Goal: Find contact information: Find contact information

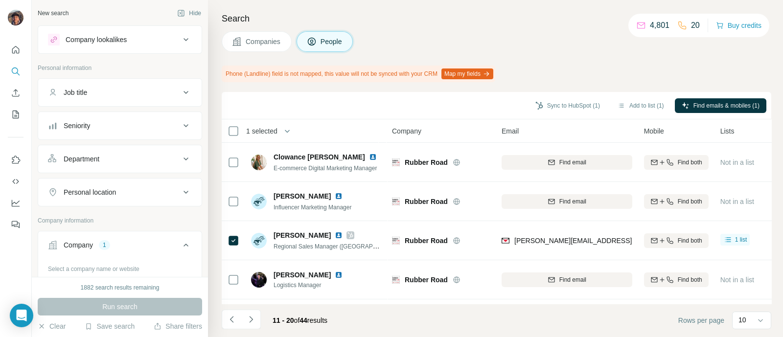
scroll to position [122, 0]
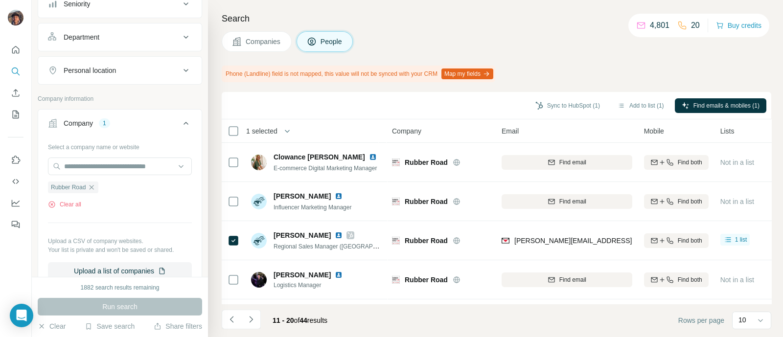
click at [242, 40] on button "Companies" at bounding box center [257, 41] width 70 height 21
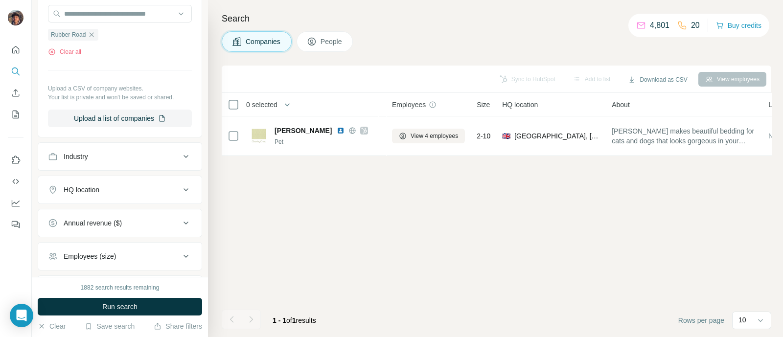
scroll to position [0, 0]
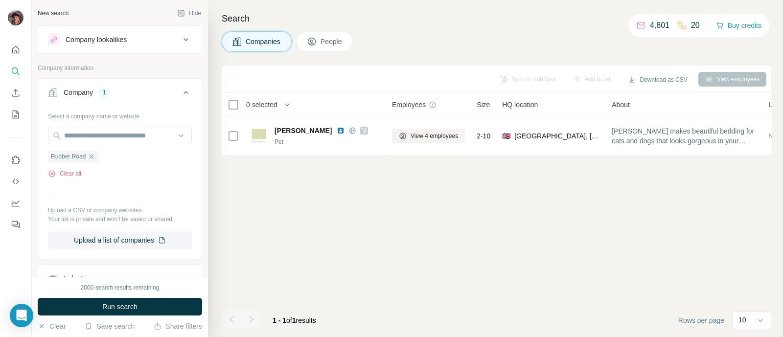
drag, startPoint x: 92, startPoint y: 153, endPoint x: 91, endPoint y: 145, distance: 7.9
click at [90, 148] on div "Rubber Road Clear all" at bounding box center [120, 161] width 144 height 34
click at [91, 155] on icon "button" at bounding box center [92, 156] width 4 height 4
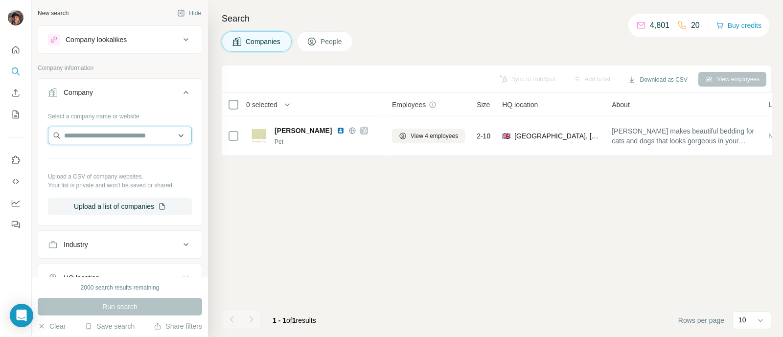
click at [93, 133] on input "text" at bounding box center [120, 136] width 144 height 18
paste input "**********"
type input "**********"
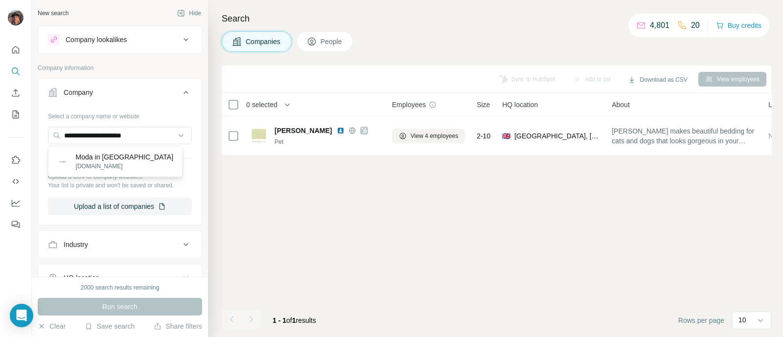
click at [121, 159] on p "Moda in [GEOGRAPHIC_DATA]" at bounding box center [124, 157] width 97 height 10
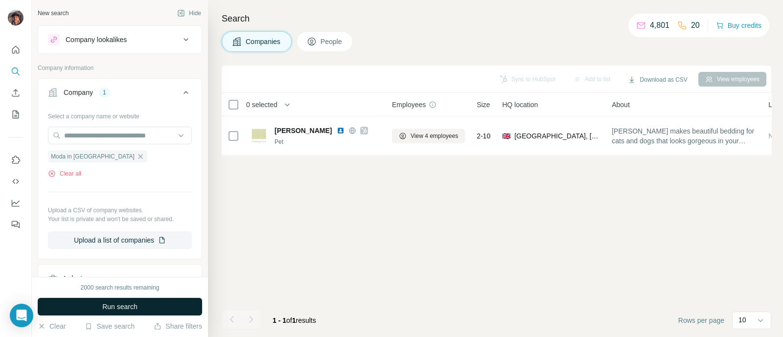
click at [115, 306] on span "Run search" at bounding box center [119, 307] width 35 height 10
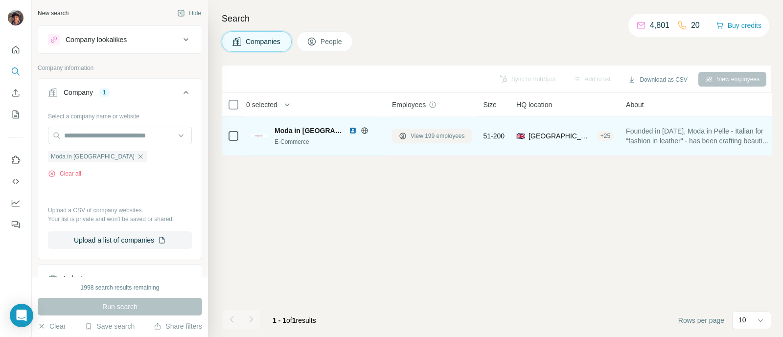
click at [416, 136] on span "View 199 employees" at bounding box center [437, 136] width 54 height 9
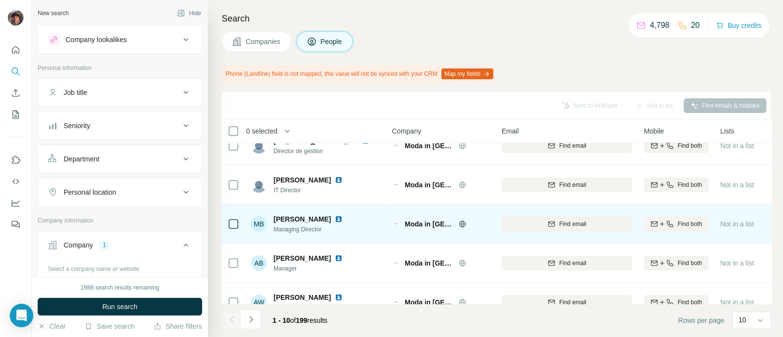
scroll to position [175, 0]
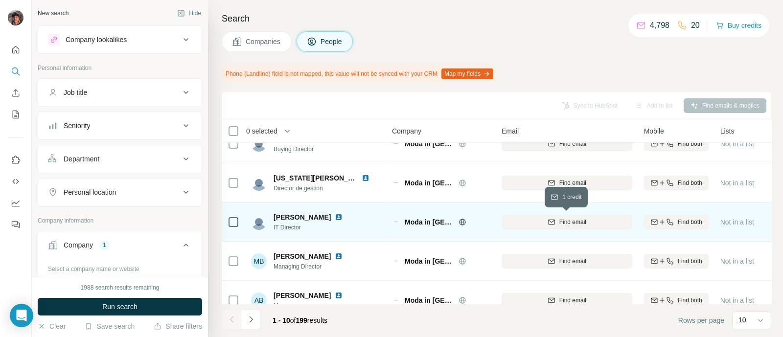
click at [580, 227] on button "Find email" at bounding box center [566, 222] width 131 height 15
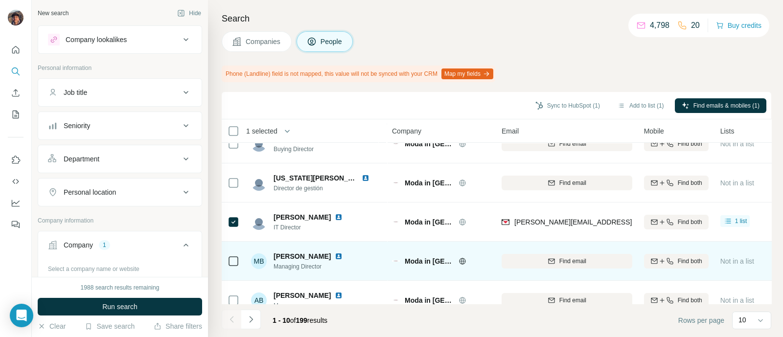
click at [516, 249] on div "Find email" at bounding box center [566, 260] width 131 height 27
click at [516, 257] on button "Find email" at bounding box center [566, 261] width 131 height 15
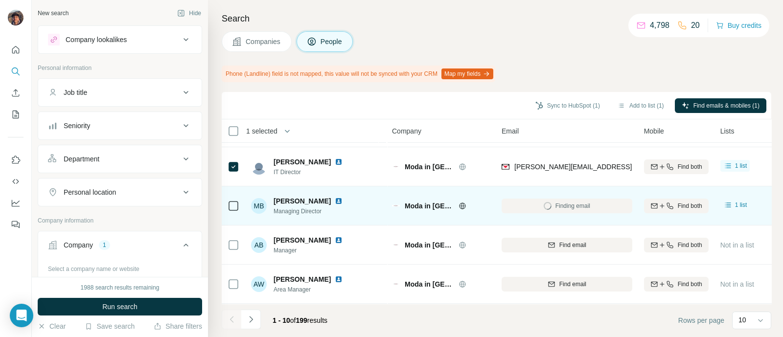
scroll to position [236, 0]
click at [94, 90] on div "Job title" at bounding box center [114, 93] width 132 height 10
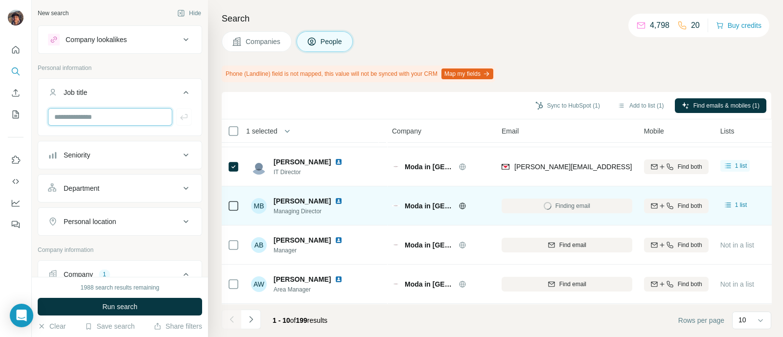
click at [137, 111] on input "text" at bounding box center [110, 117] width 124 height 18
type input "*****"
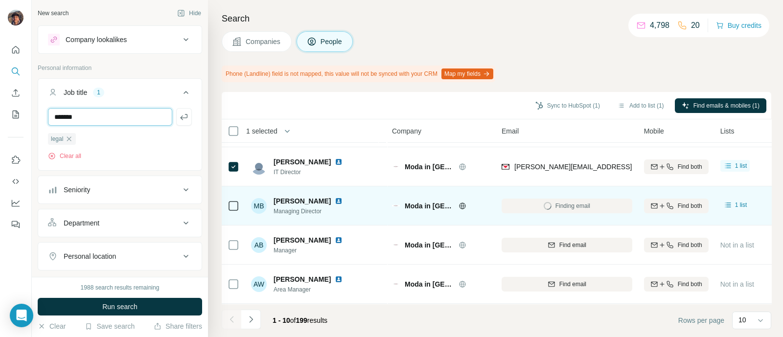
type input "*******"
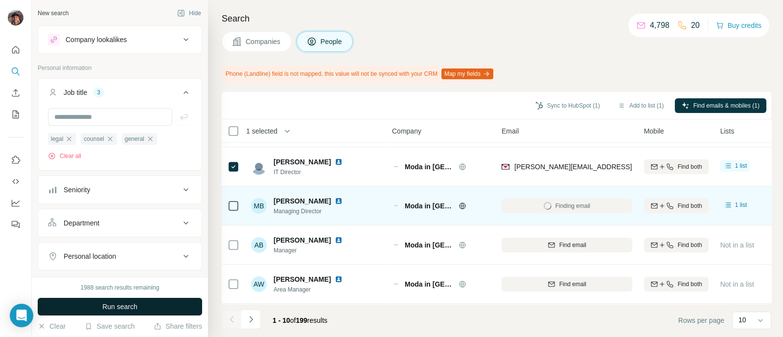
click at [152, 302] on button "Run search" at bounding box center [120, 307] width 164 height 18
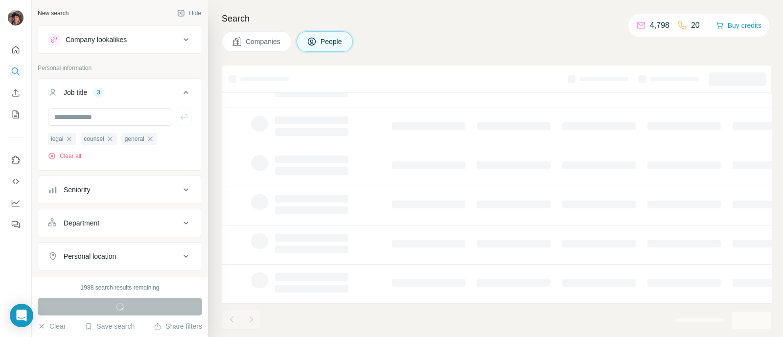
scroll to position [210, 0]
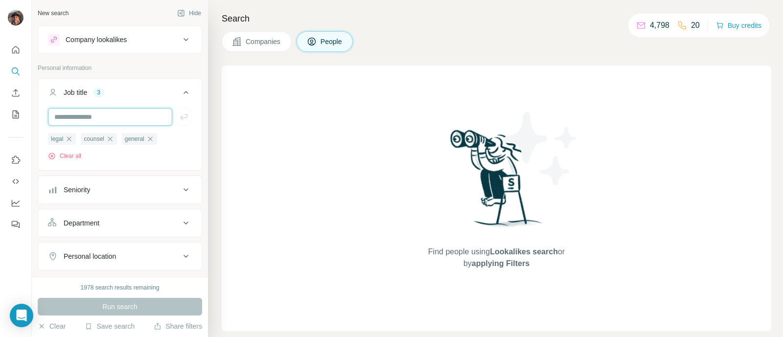
click at [73, 121] on input "text" at bounding box center [110, 117] width 124 height 18
type input "*********"
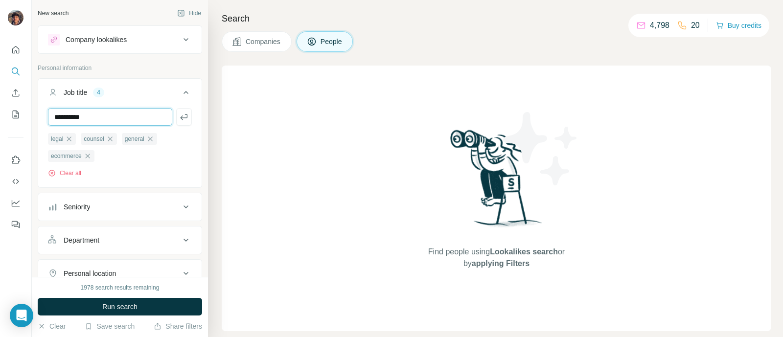
type input "**********"
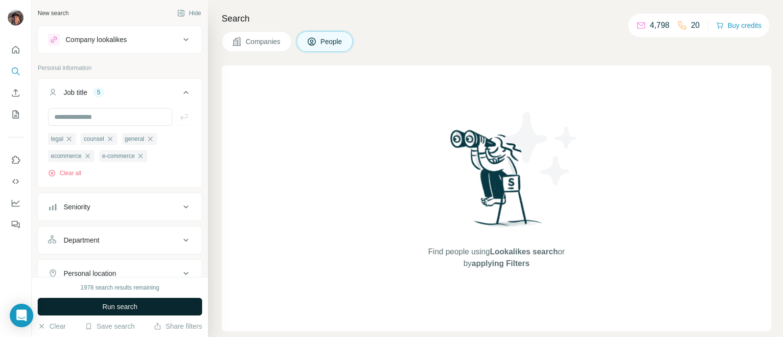
click at [142, 302] on button "Run search" at bounding box center [120, 307] width 164 height 18
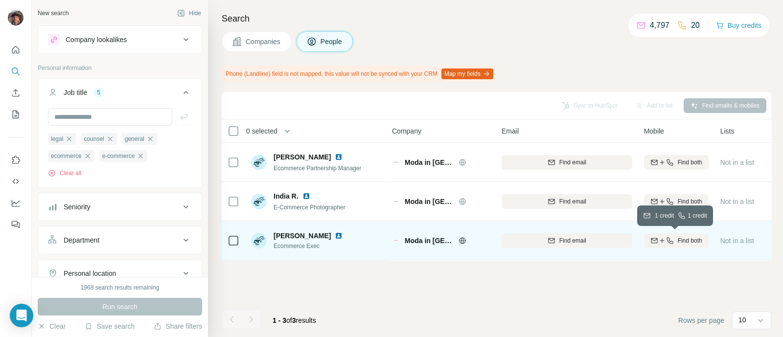
click at [677, 239] on span "Find both" at bounding box center [689, 240] width 24 height 9
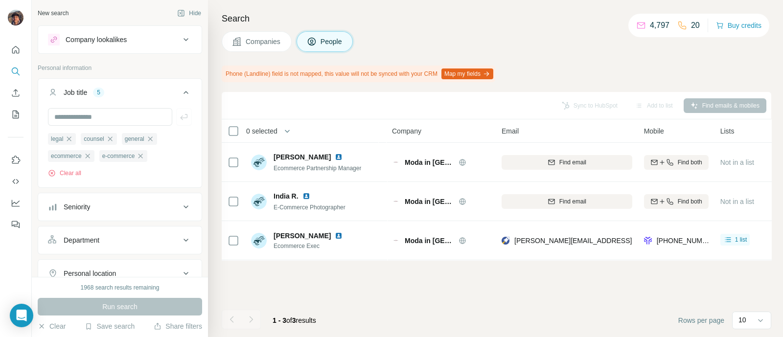
click at [255, 40] on span "Companies" at bounding box center [264, 42] width 36 height 10
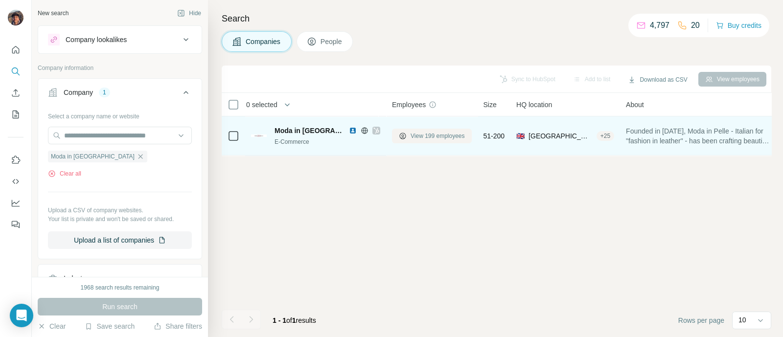
click at [429, 138] on span "View 199 employees" at bounding box center [437, 136] width 54 height 9
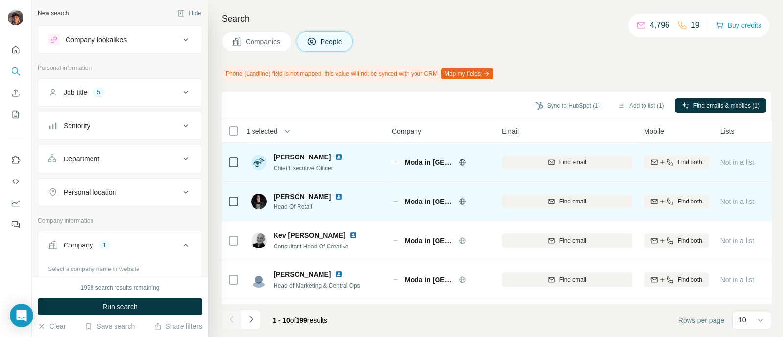
click at [545, 192] on div "Find email" at bounding box center [566, 201] width 131 height 27
click at [544, 206] on button "Find email" at bounding box center [566, 201] width 131 height 15
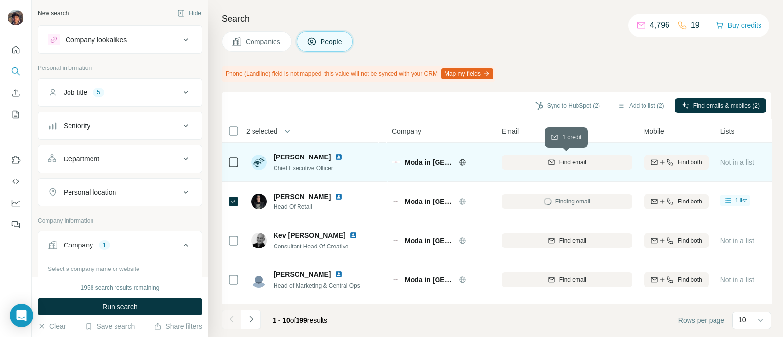
click at [550, 157] on button "Find email" at bounding box center [566, 162] width 131 height 15
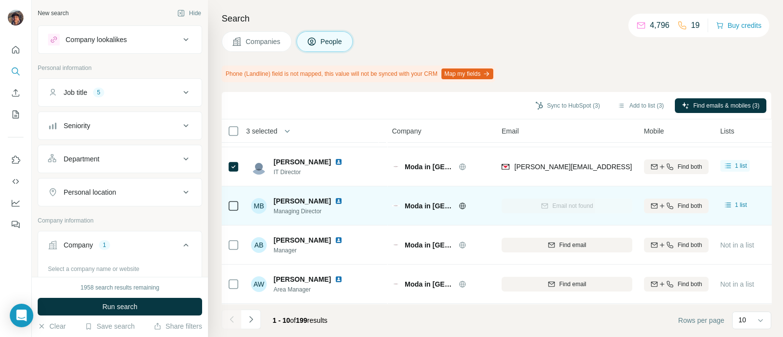
scroll to position [175, 0]
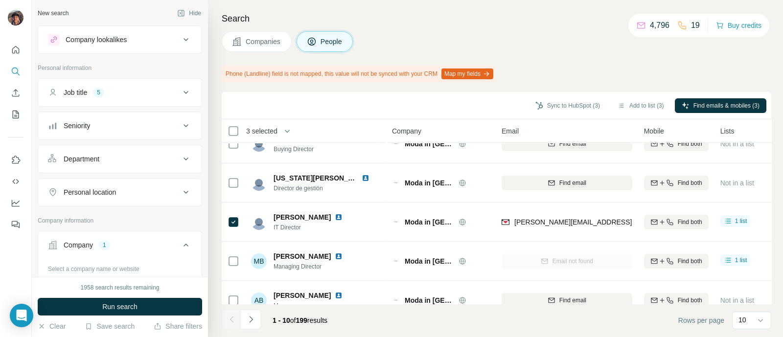
click at [262, 317] on div "1 - 10 of 199 results" at bounding box center [278, 321] width 113 height 22
click at [247, 319] on icon "Navigate to next page" at bounding box center [251, 320] width 10 height 10
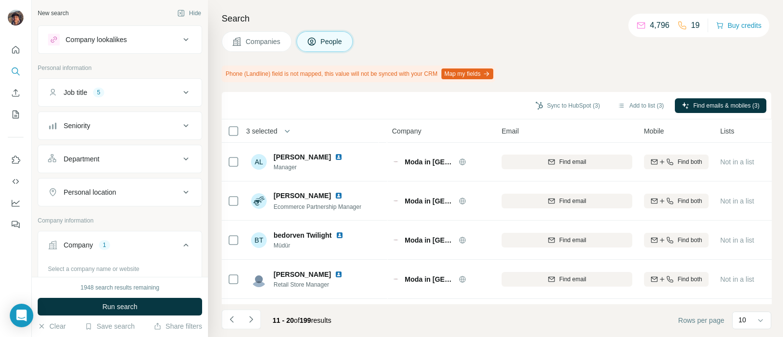
scroll to position [236, 0]
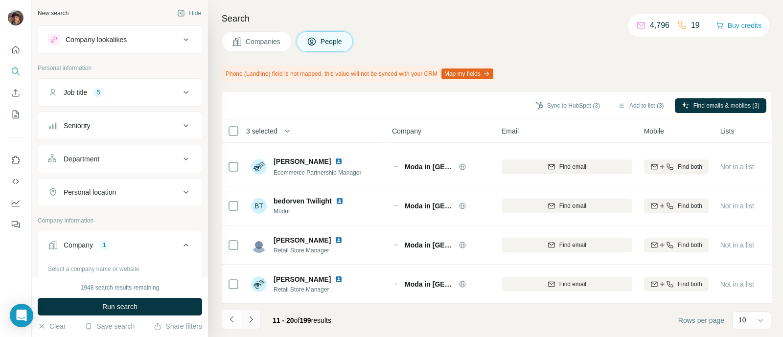
click at [247, 321] on icon "Navigate to next page" at bounding box center [251, 320] width 10 height 10
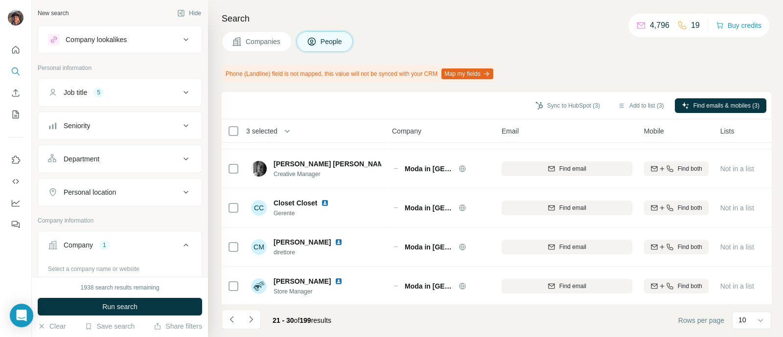
scroll to position [61, 0]
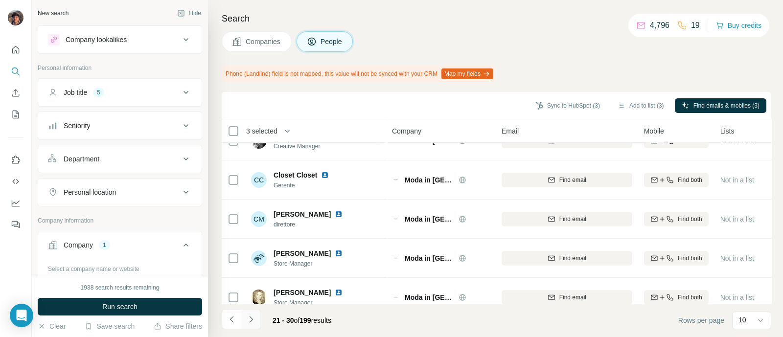
click at [249, 327] on button "Navigate to next page" at bounding box center [251, 320] width 20 height 20
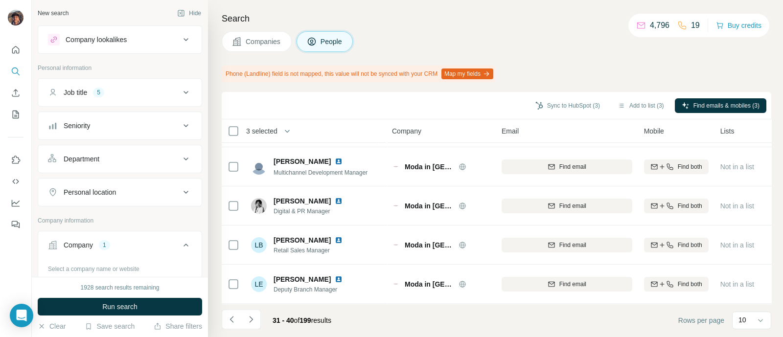
scroll to position [0, 0]
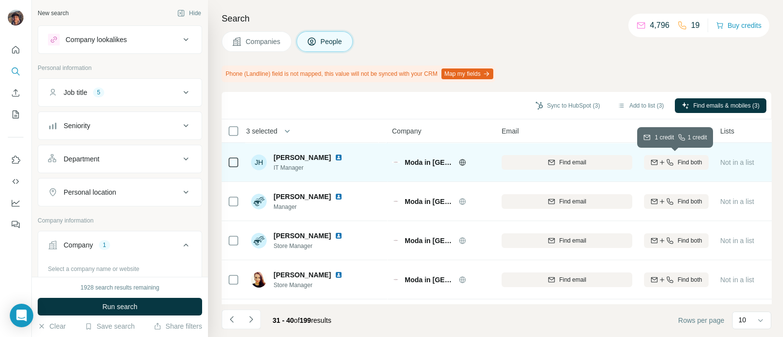
click at [651, 160] on icon "button" at bounding box center [654, 162] width 8 height 8
click at [230, 167] on icon at bounding box center [233, 163] width 12 height 12
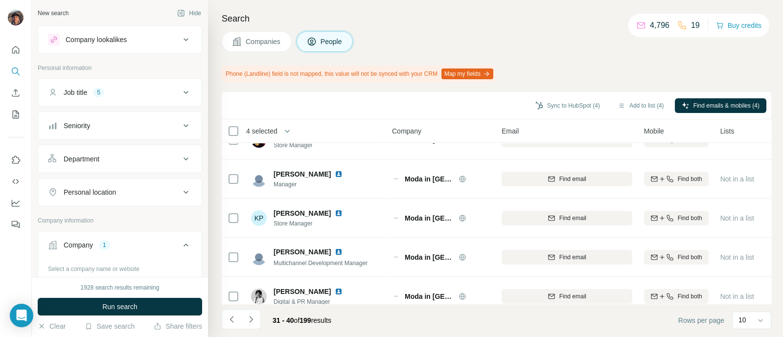
scroll to position [236, 0]
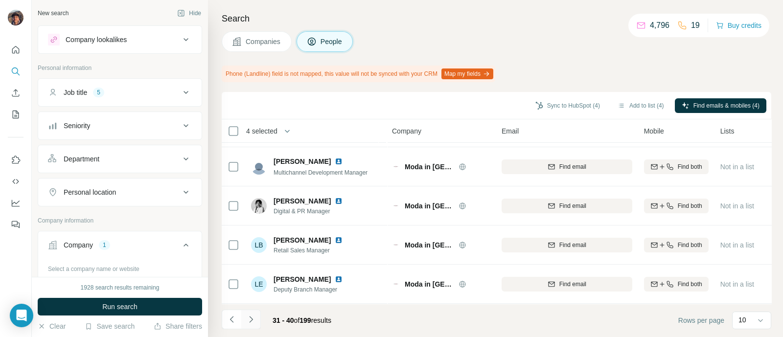
click at [245, 323] on button "Navigate to next page" at bounding box center [251, 320] width 20 height 20
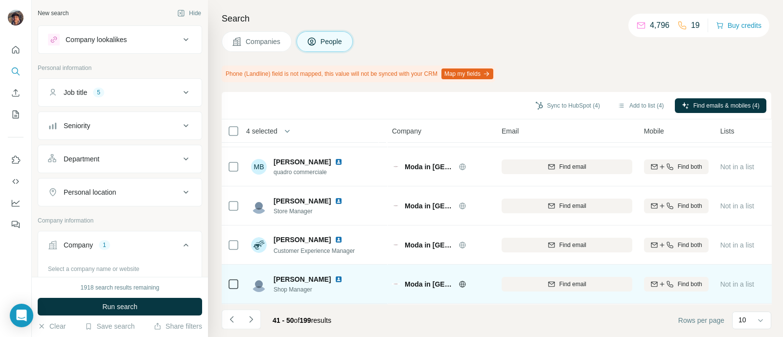
scroll to position [0, 0]
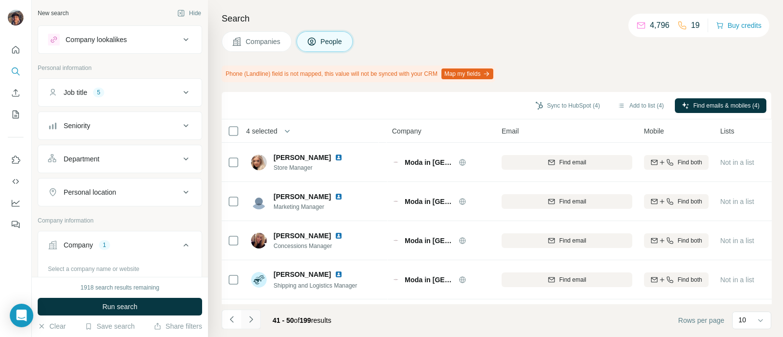
click at [245, 317] on button "Navigate to next page" at bounding box center [251, 320] width 20 height 20
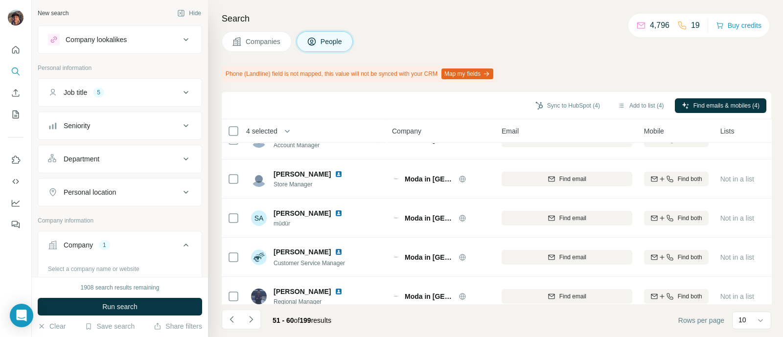
scroll to position [236, 0]
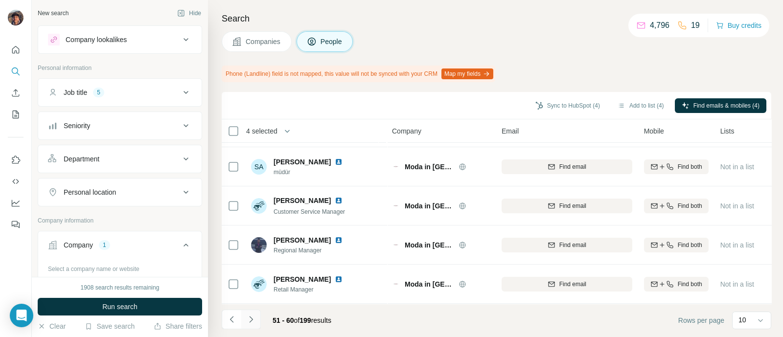
click at [255, 318] on icon "Navigate to next page" at bounding box center [251, 320] width 10 height 10
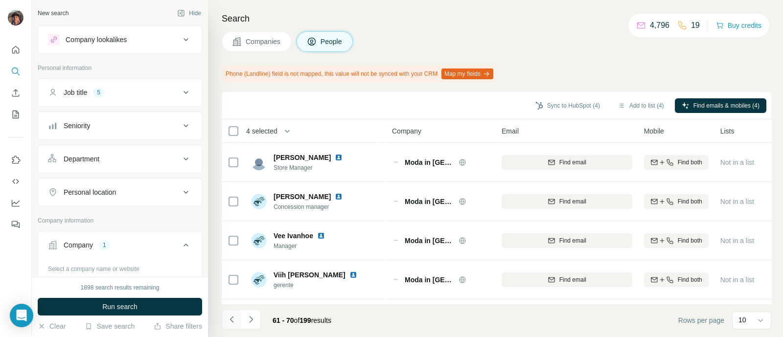
click at [235, 316] on icon "Navigate to previous page" at bounding box center [232, 320] width 10 height 10
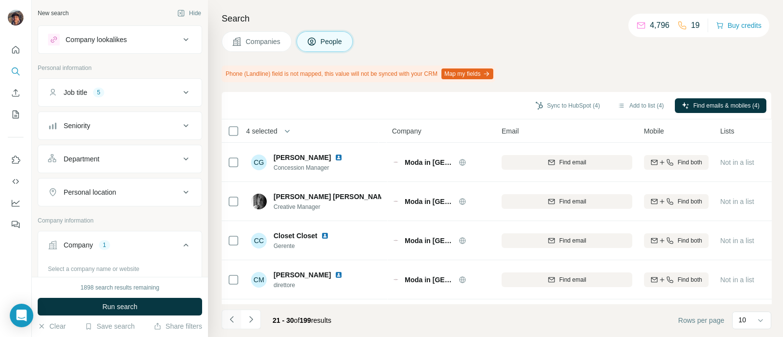
click at [235, 316] on icon "Navigate to previous page" at bounding box center [232, 320] width 10 height 10
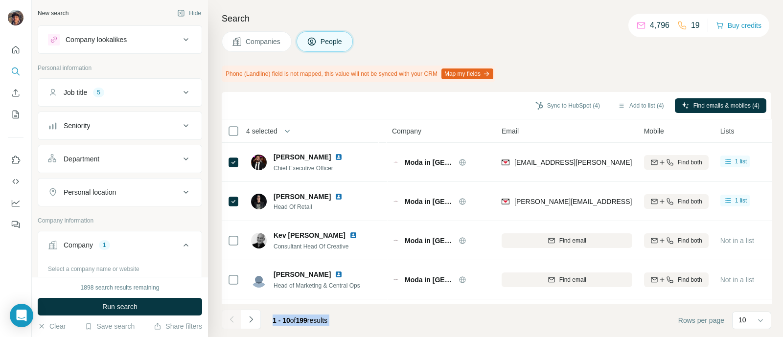
click at [235, 316] on div at bounding box center [232, 320] width 20 height 20
click at [486, 330] on footer "1 - 10 of 199 results Rows per page 10" at bounding box center [496, 320] width 549 height 33
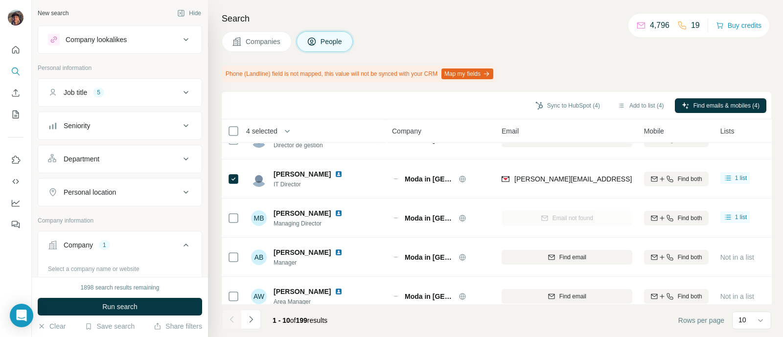
scroll to position [236, 0]
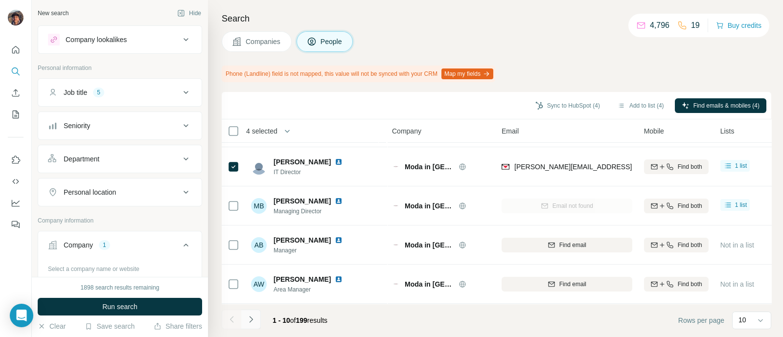
click at [248, 320] on icon "Navigate to next page" at bounding box center [251, 320] width 10 height 10
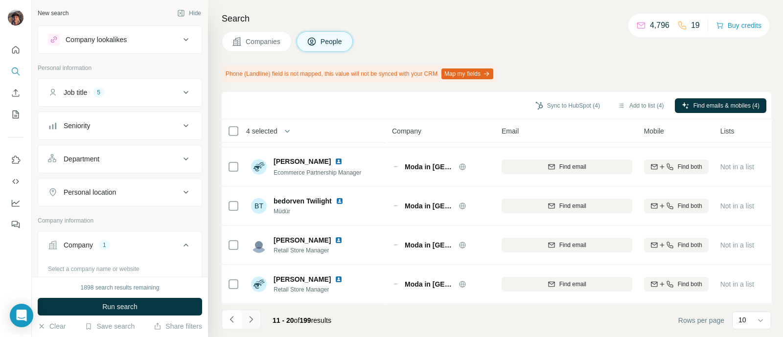
click at [254, 316] on icon "Navigate to next page" at bounding box center [251, 320] width 10 height 10
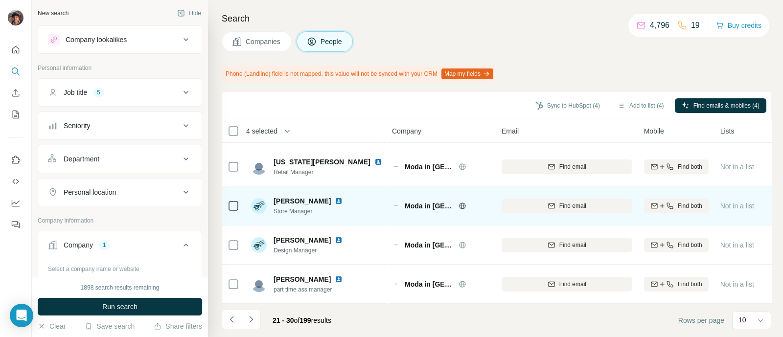
scroll to position [0, 0]
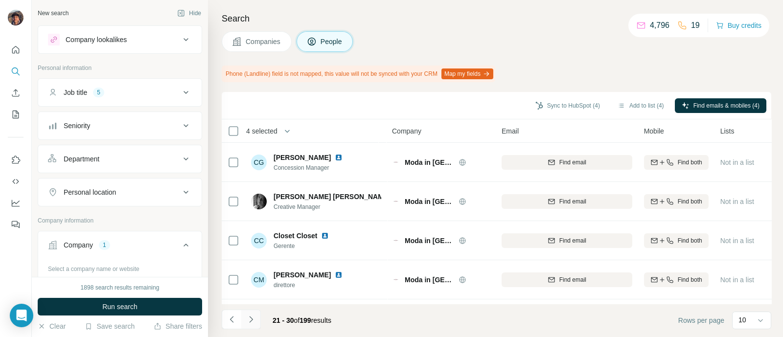
click at [253, 311] on button "Navigate to next page" at bounding box center [251, 320] width 20 height 20
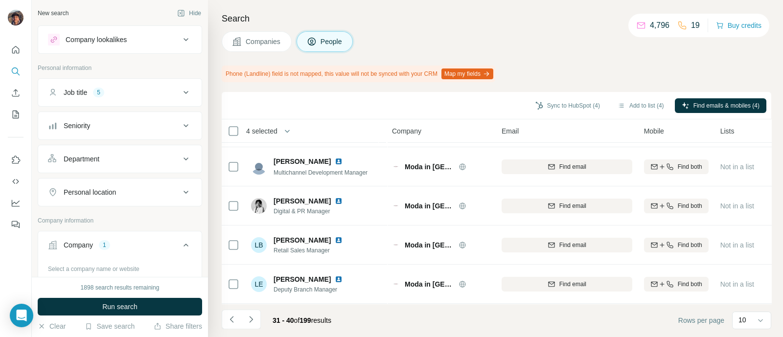
scroll to position [236, 0]
click at [531, 110] on button "Sync to HubSpot (4)" at bounding box center [567, 105] width 78 height 15
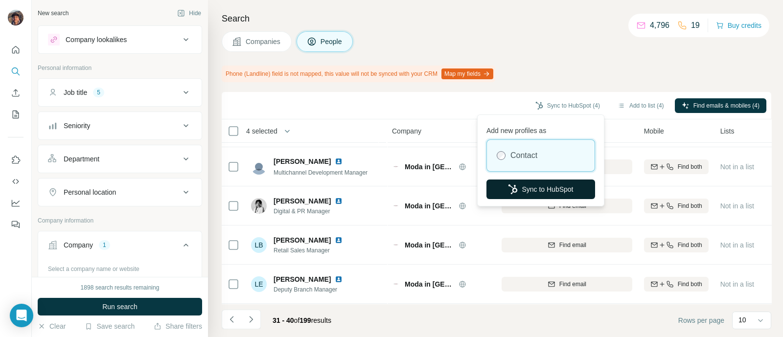
click at [521, 182] on button "Sync to HubSpot" at bounding box center [540, 190] width 109 height 20
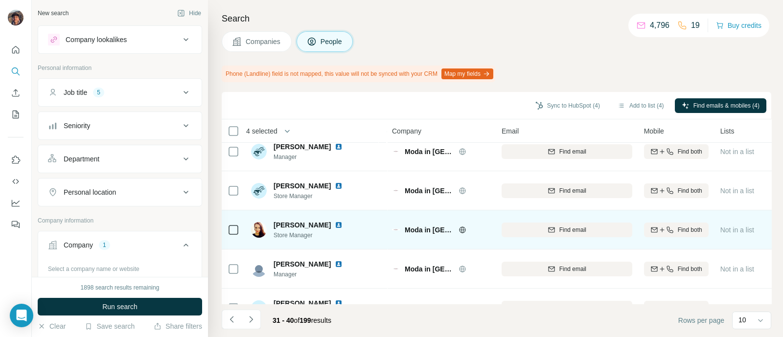
scroll to position [0, 0]
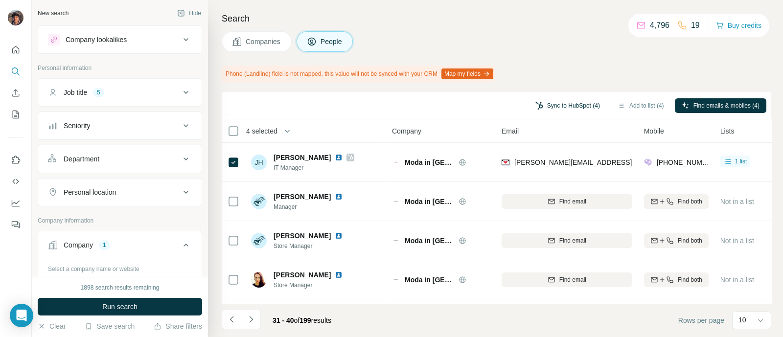
click at [579, 111] on button "Sync to HubSpot (4)" at bounding box center [567, 105] width 78 height 15
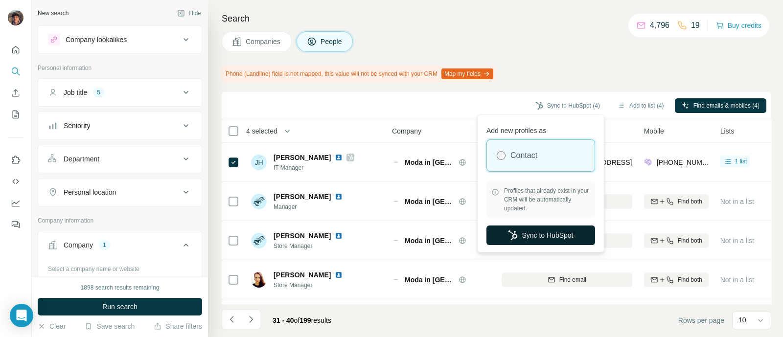
click at [545, 231] on button "Sync to HubSpot" at bounding box center [540, 235] width 109 height 20
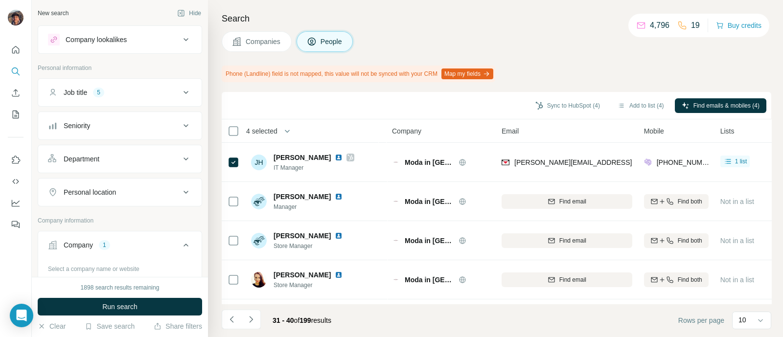
click at [257, 37] on span "Companies" at bounding box center [264, 42] width 36 height 10
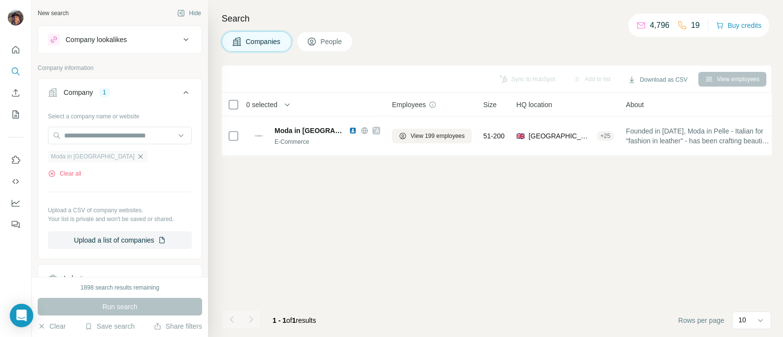
click at [136, 160] on icon "button" at bounding box center [140, 157] width 8 height 8
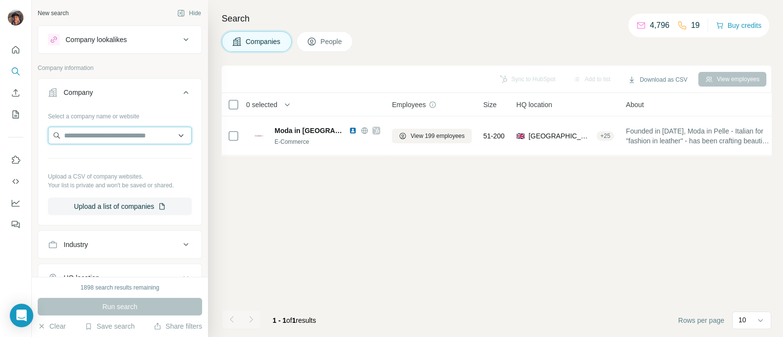
click at [94, 134] on input "text" at bounding box center [120, 136] width 144 height 18
paste input "**********"
type input "**********"
click at [108, 160] on p "[PERSON_NAME]" at bounding box center [104, 157] width 56 height 10
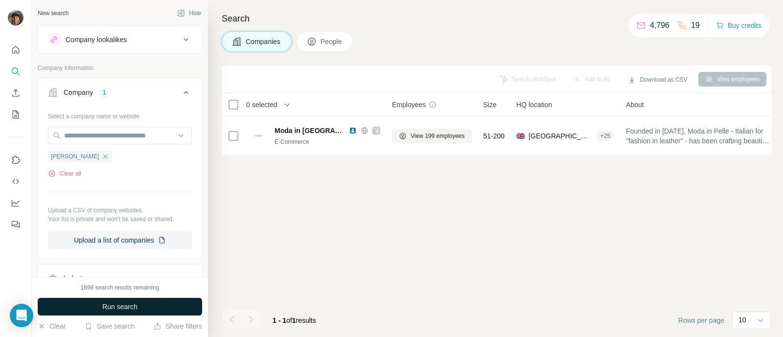
click at [138, 303] on button "Run search" at bounding box center [120, 307] width 164 height 18
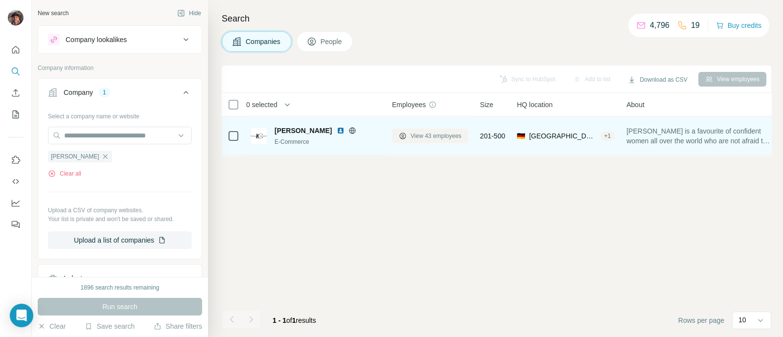
click at [404, 138] on icon at bounding box center [403, 136] width 8 height 8
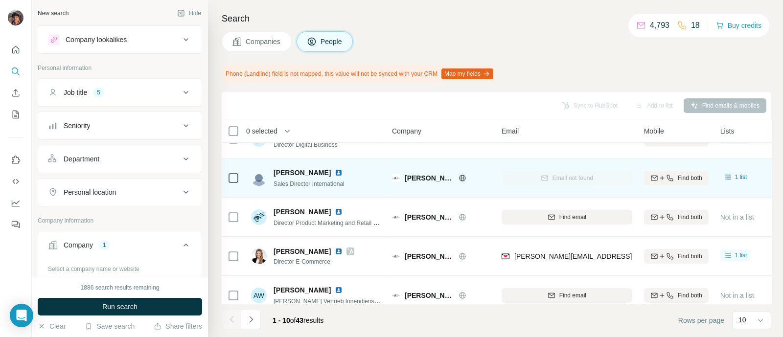
scroll to position [236, 0]
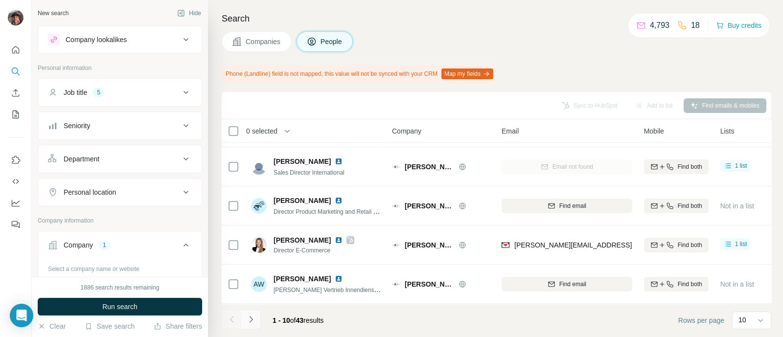
click at [254, 319] on icon "Navigate to next page" at bounding box center [251, 320] width 10 height 10
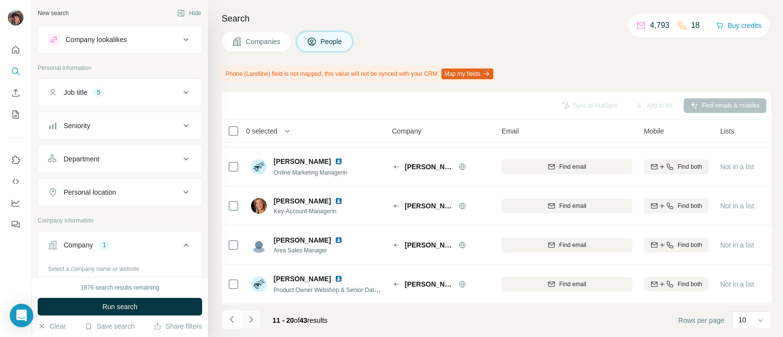
click at [247, 310] on button "Navigate to next page" at bounding box center [251, 320] width 20 height 20
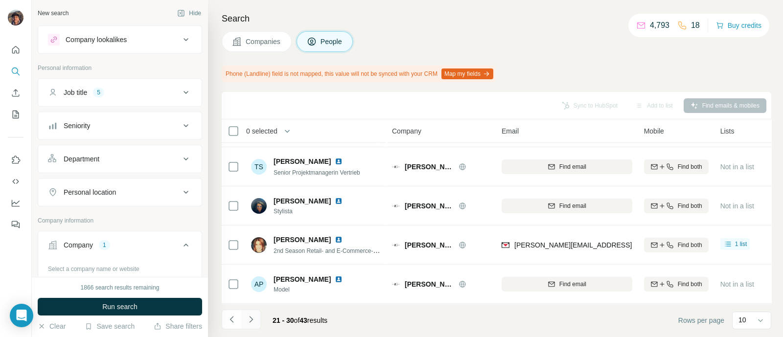
click at [256, 319] on button "Navigate to next page" at bounding box center [251, 320] width 20 height 20
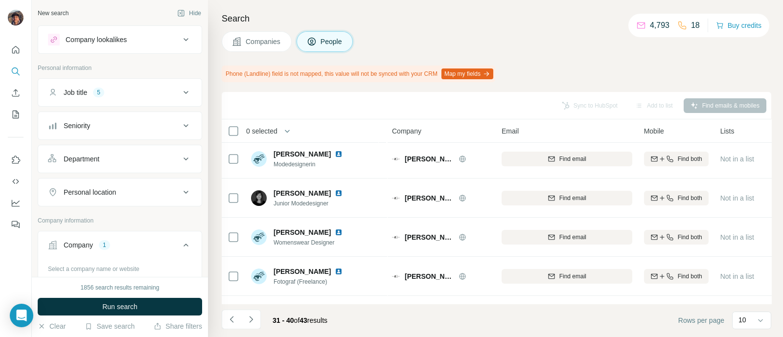
scroll to position [0, 0]
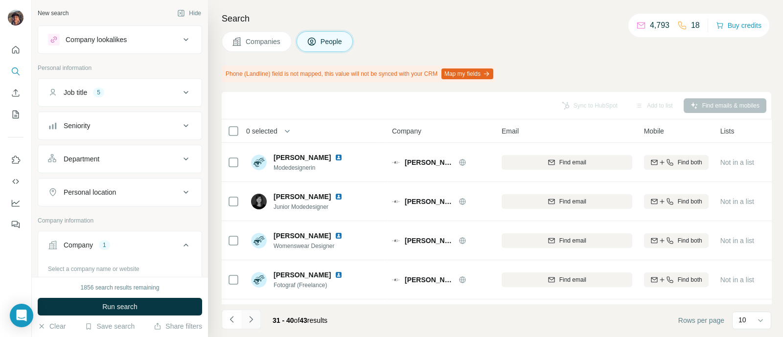
click at [253, 324] on icon "Navigate to next page" at bounding box center [251, 320] width 10 height 10
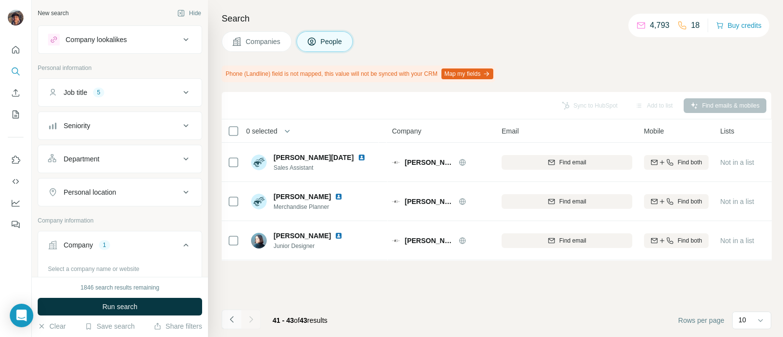
click at [230, 320] on icon "Navigate to previous page" at bounding box center [232, 320] width 10 height 10
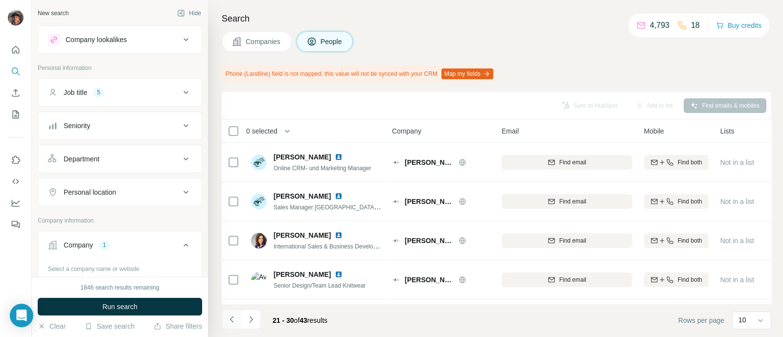
click at [230, 320] on icon "Navigate to previous page" at bounding box center [232, 320] width 10 height 10
click at [230, 320] on div at bounding box center [232, 320] width 20 height 20
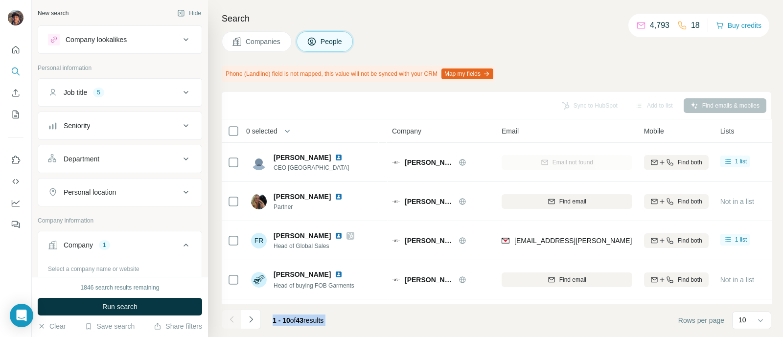
click at [360, 310] on footer "1 - 10 of 43 results Rows per page 10" at bounding box center [496, 320] width 549 height 33
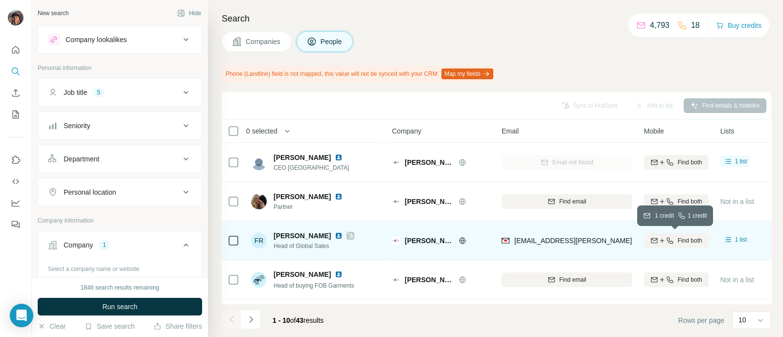
click at [657, 236] on div "Find both" at bounding box center [676, 240] width 65 height 9
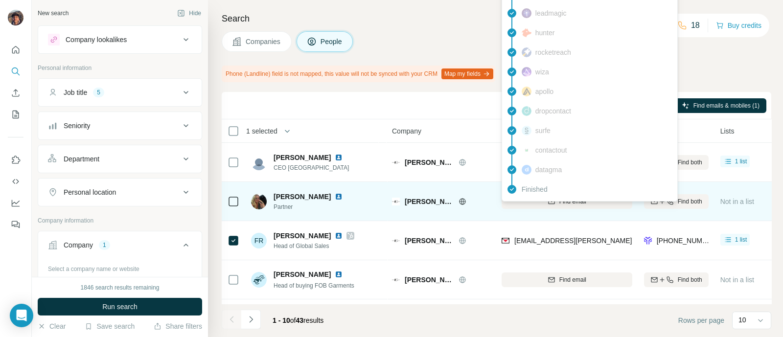
scroll to position [122, 0]
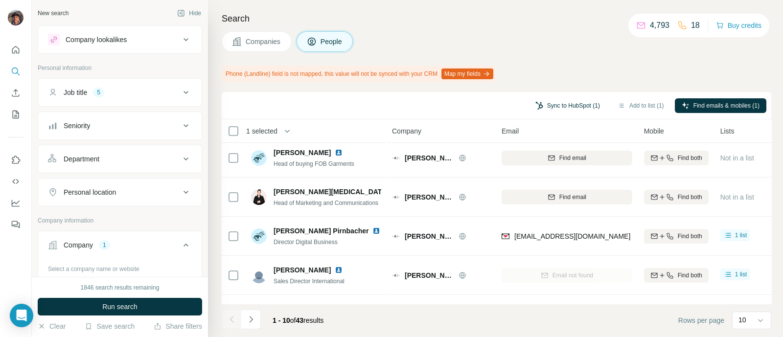
click at [575, 112] on button "Sync to HubSpot (1)" at bounding box center [567, 105] width 78 height 15
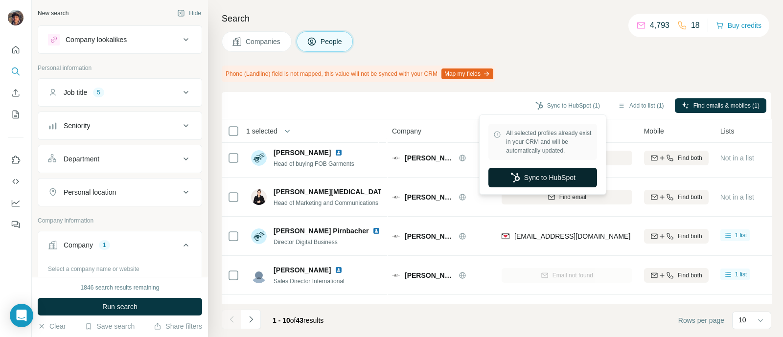
click at [571, 177] on button "Sync to HubSpot" at bounding box center [542, 178] width 109 height 20
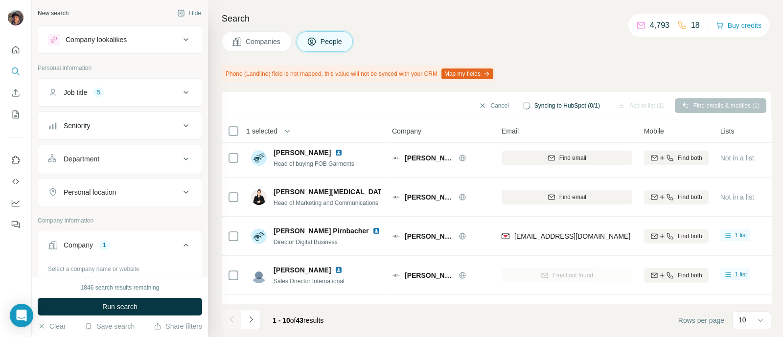
click at [267, 50] on button "Companies" at bounding box center [257, 41] width 70 height 21
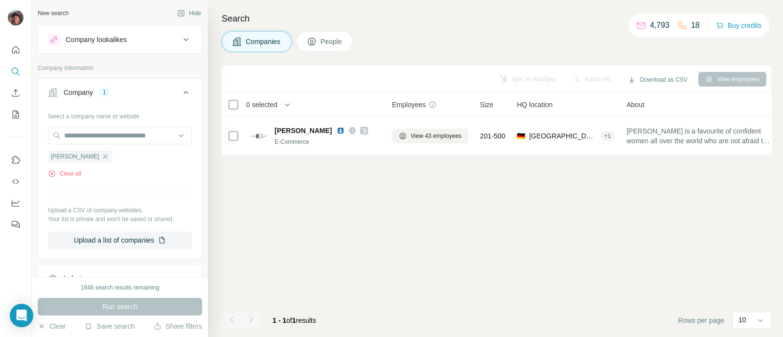
scroll to position [0, 0]
click at [101, 158] on icon "button" at bounding box center [105, 157] width 8 height 8
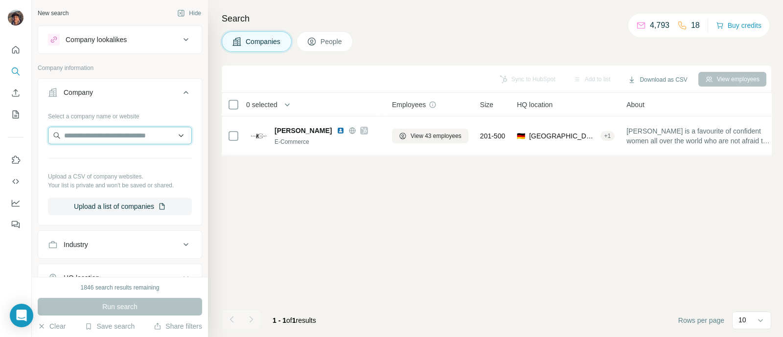
click at [90, 137] on input "text" at bounding box center [120, 136] width 144 height 18
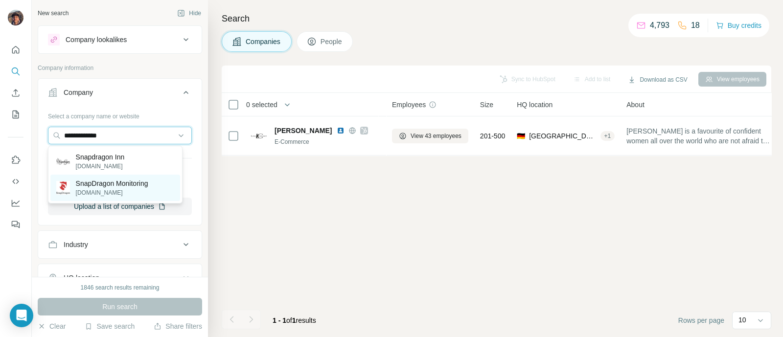
type input "**********"
click at [112, 185] on p "SnapDragon Monitoring" at bounding box center [112, 184] width 72 height 10
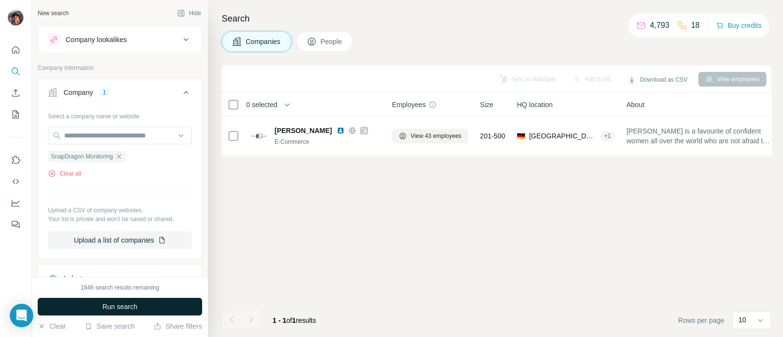
click at [134, 312] on button "Run search" at bounding box center [120, 307] width 164 height 18
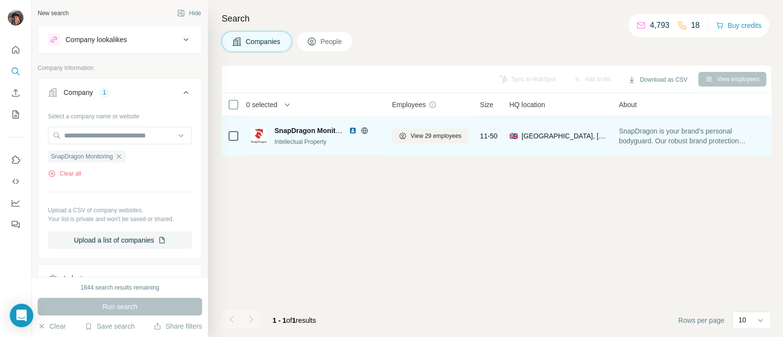
click at [465, 127] on div "View 29 employees" at bounding box center [430, 135] width 76 height 27
click at [464, 129] on button "View 29 employees" at bounding box center [430, 136] width 76 height 15
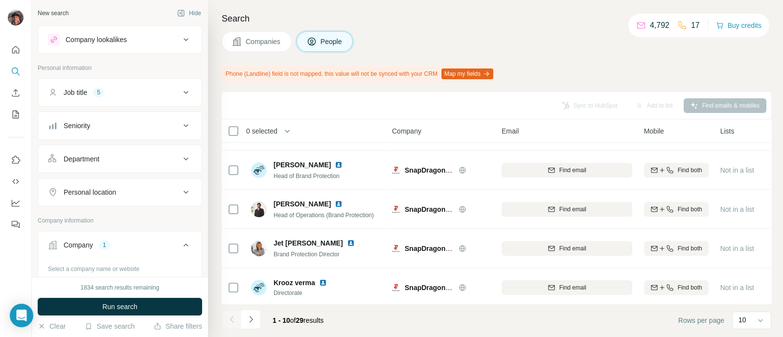
scroll to position [236, 0]
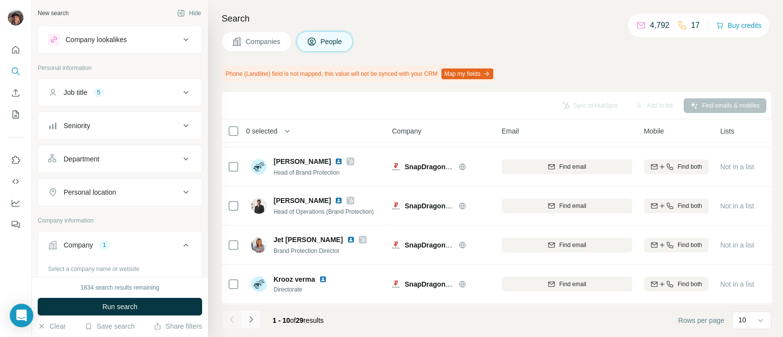
click at [245, 316] on button "Navigate to next page" at bounding box center [251, 320] width 20 height 20
click at [228, 321] on icon "Navigate to previous page" at bounding box center [232, 320] width 10 height 10
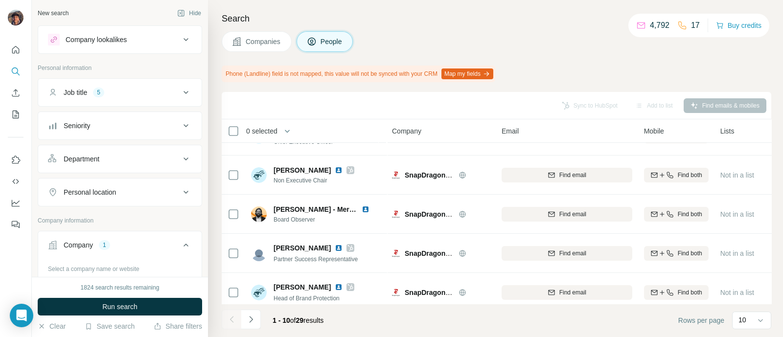
scroll to position [0, 0]
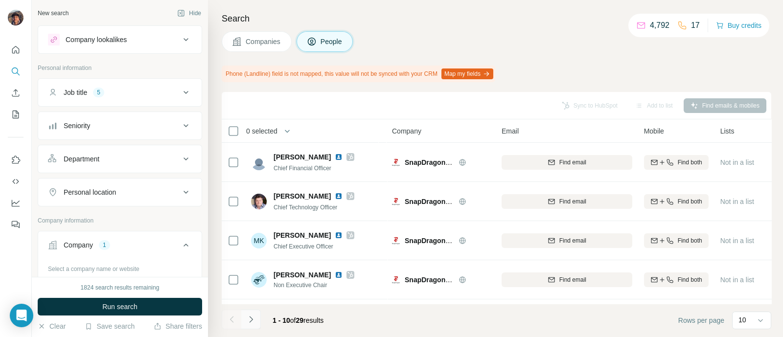
click at [247, 315] on icon "Navigate to next page" at bounding box center [251, 320] width 10 height 10
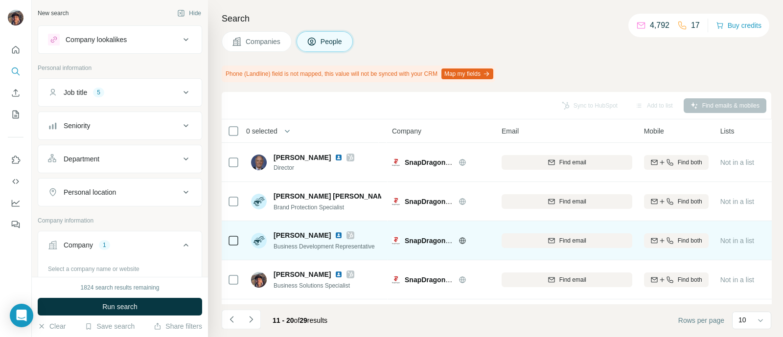
scroll to position [61, 0]
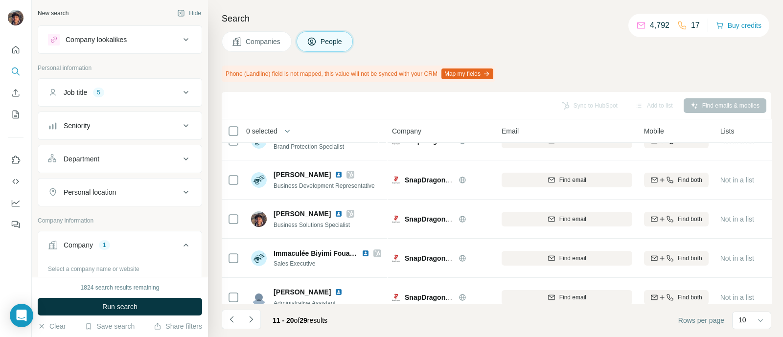
click at [251, 309] on footer "11 - 20 of 29 results Rows per page 10" at bounding box center [496, 320] width 549 height 33
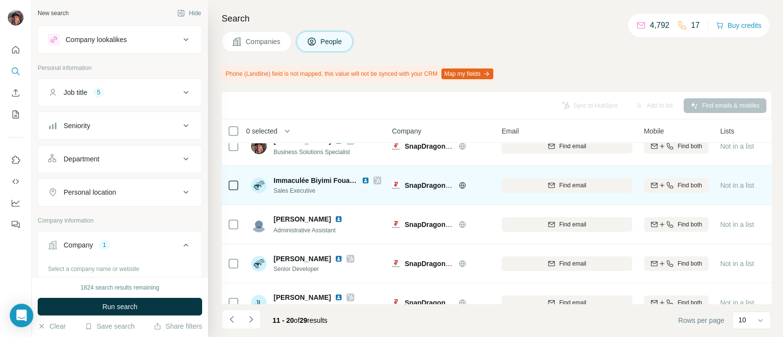
scroll to position [236, 0]
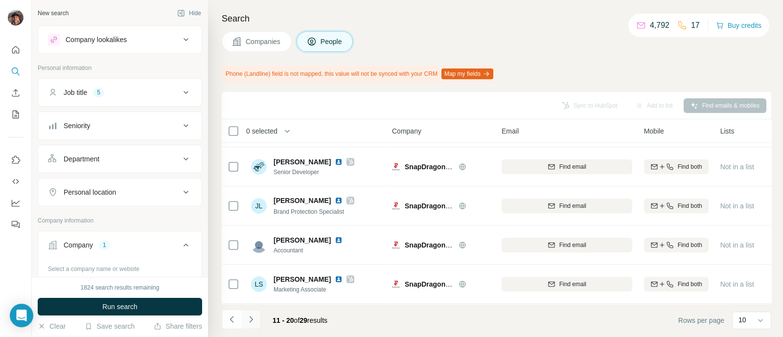
click at [251, 310] on button "Navigate to next page" at bounding box center [251, 320] width 20 height 20
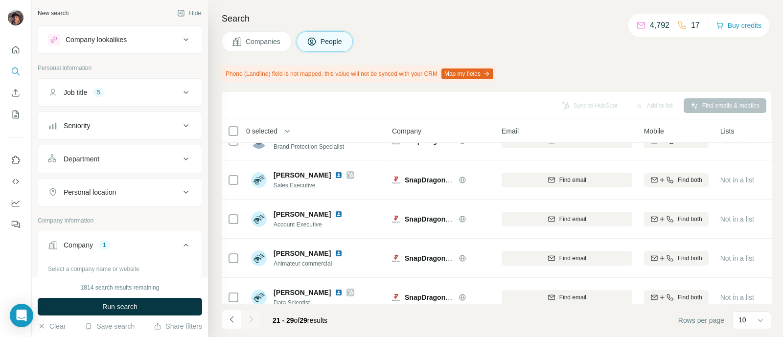
scroll to position [197, 0]
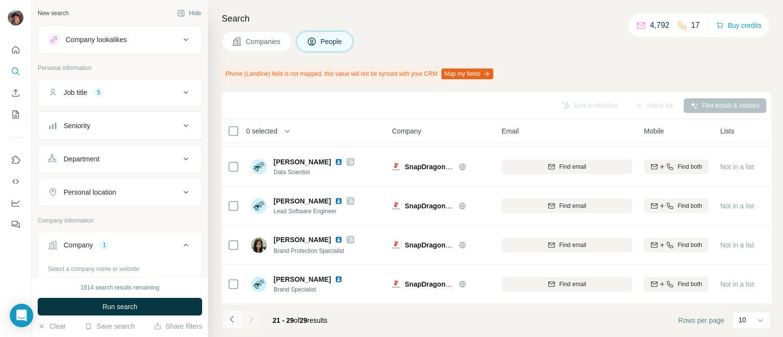
click at [234, 316] on icon "Navigate to previous page" at bounding box center [232, 320] width 10 height 10
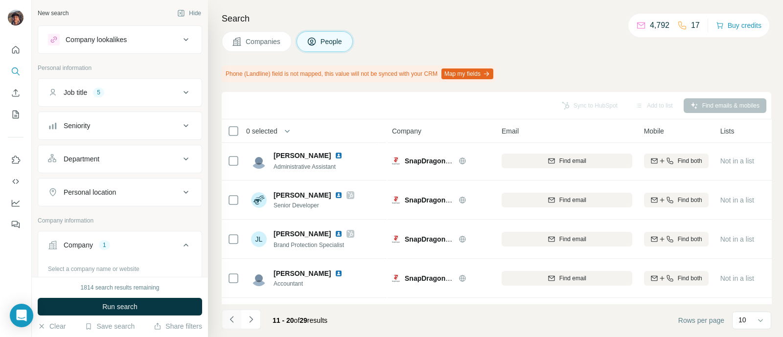
click at [234, 316] on icon "Navigate to previous page" at bounding box center [232, 320] width 10 height 10
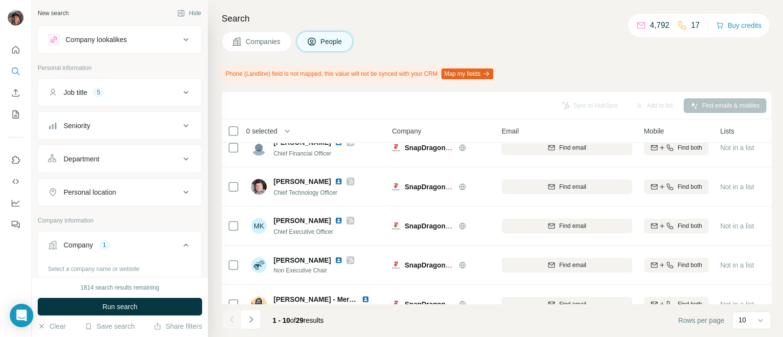
scroll to position [0, 0]
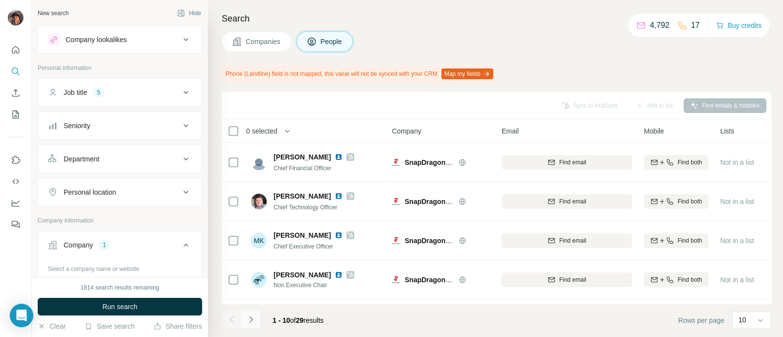
click at [252, 315] on icon "Navigate to next page" at bounding box center [251, 320] width 10 height 10
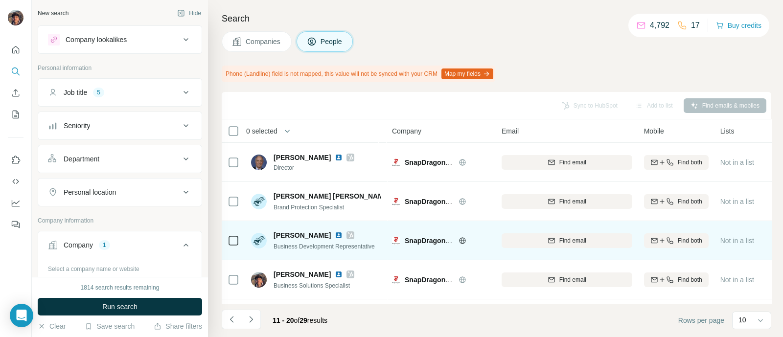
scroll to position [183, 0]
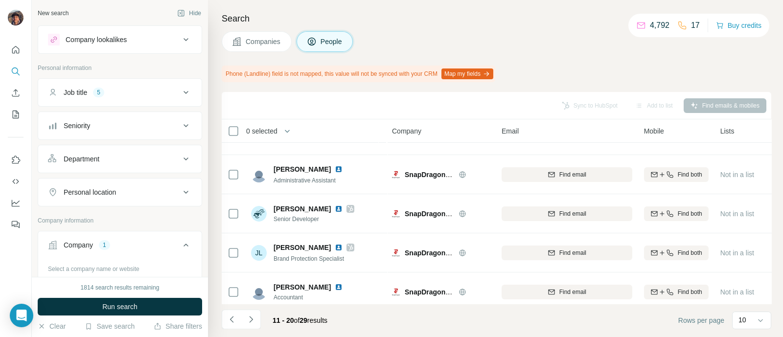
click at [229, 309] on footer "11 - 20 of 29 results Rows per page 10" at bounding box center [496, 320] width 549 height 33
click at [232, 321] on icon "Navigate to previous page" at bounding box center [232, 320] width 10 height 10
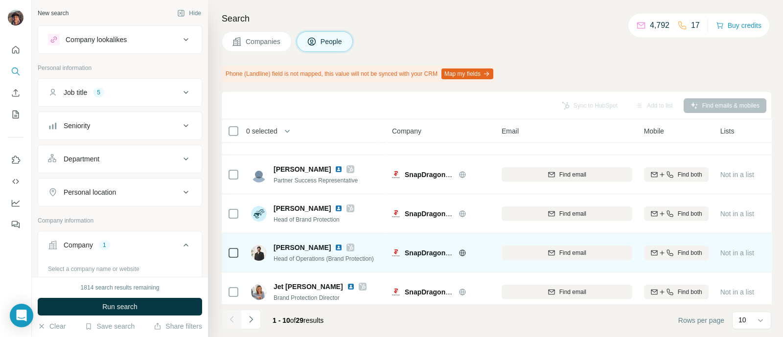
scroll to position [0, 0]
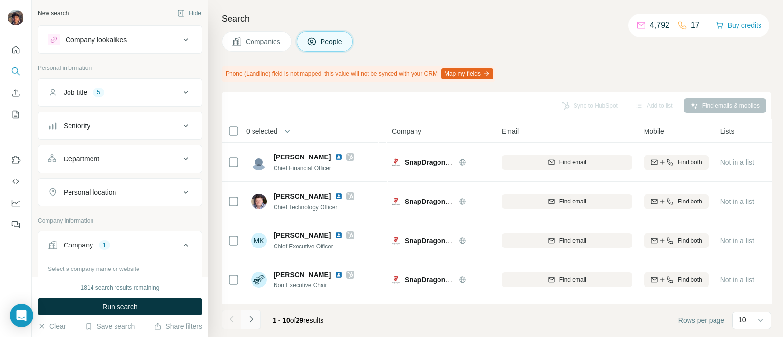
click at [257, 318] on button "Navigate to next page" at bounding box center [251, 320] width 20 height 20
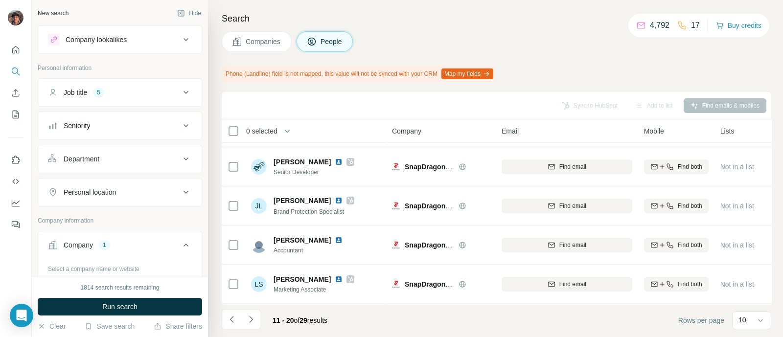
drag, startPoint x: 191, startPoint y: 73, endPoint x: 164, endPoint y: 72, distance: 27.4
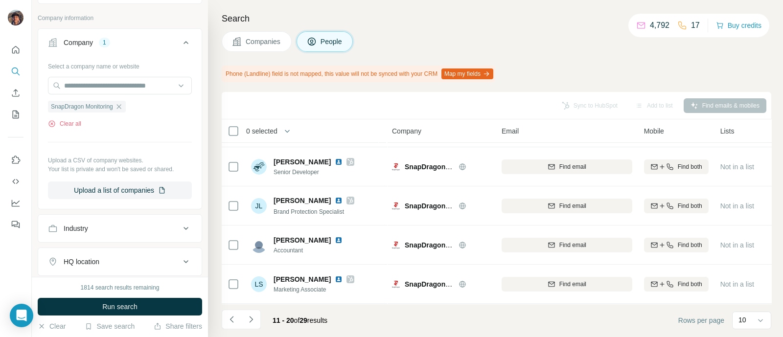
scroll to position [61, 0]
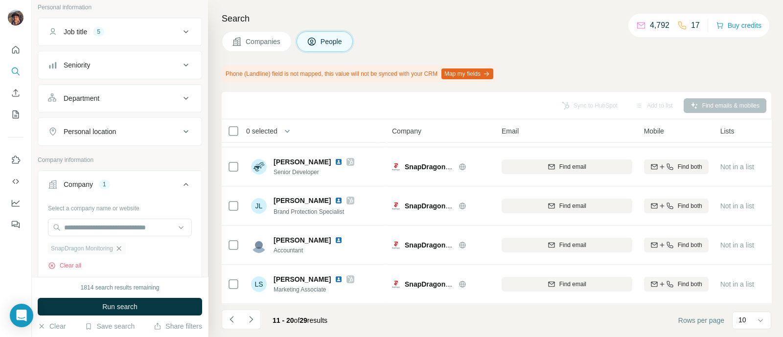
click at [121, 248] on icon "button" at bounding box center [118, 248] width 4 height 4
click at [117, 215] on div "Select a company name or website Upload a CSV of company websites. Your list is…" at bounding box center [120, 253] width 144 height 107
click at [119, 219] on input "text" at bounding box center [120, 228] width 144 height 18
paste input "**********"
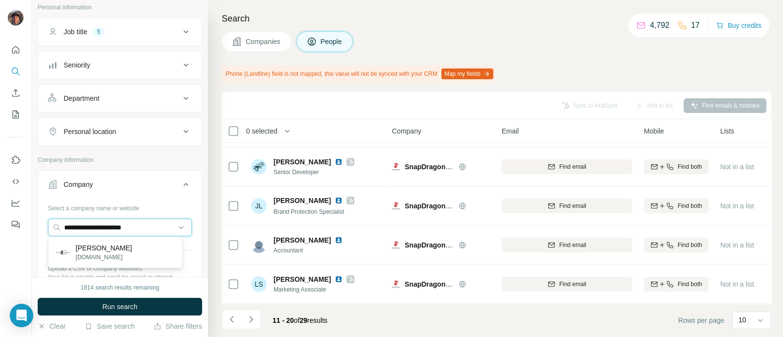
type input "**********"
click at [135, 257] on div "[PERSON_NAME] [DOMAIN_NAME]" at bounding box center [115, 252] width 130 height 26
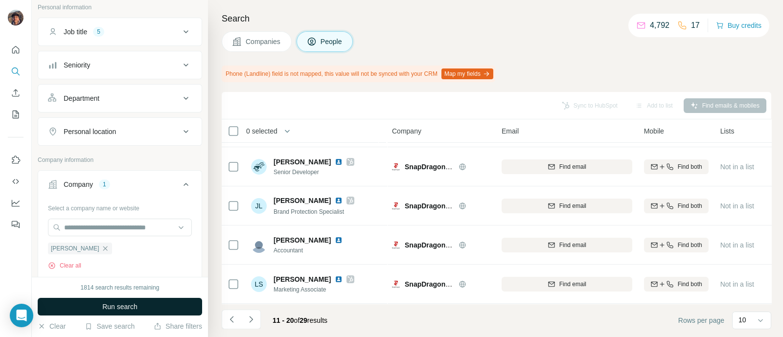
click at [169, 307] on button "Run search" at bounding box center [120, 307] width 164 height 18
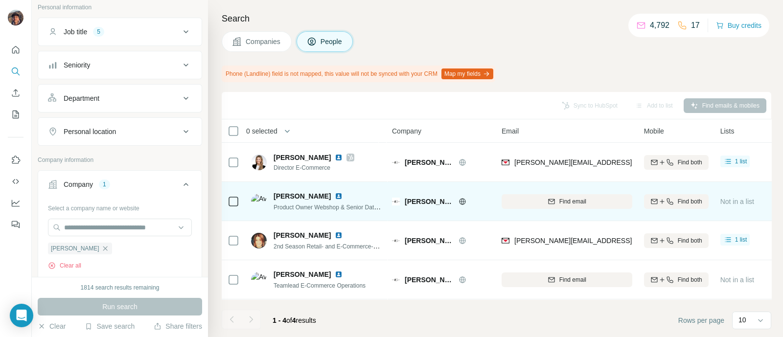
scroll to position [1, 0]
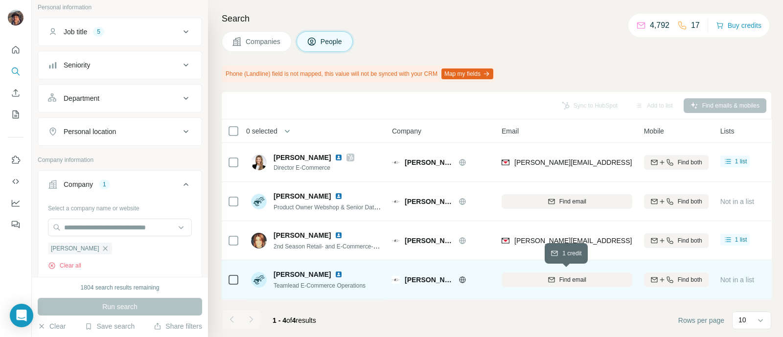
click at [536, 277] on div "Find email" at bounding box center [566, 279] width 131 height 9
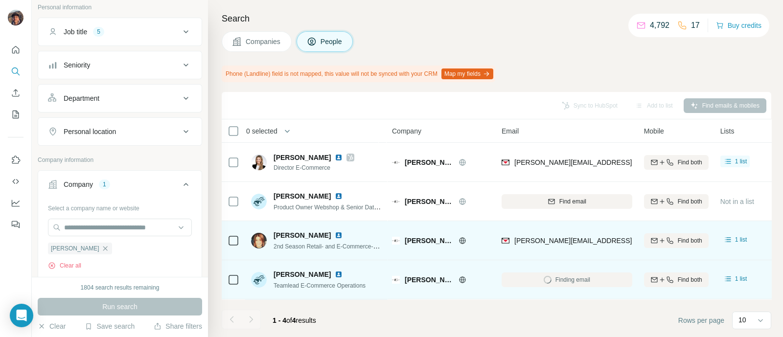
click at [238, 236] on icon at bounding box center [233, 241] width 12 height 12
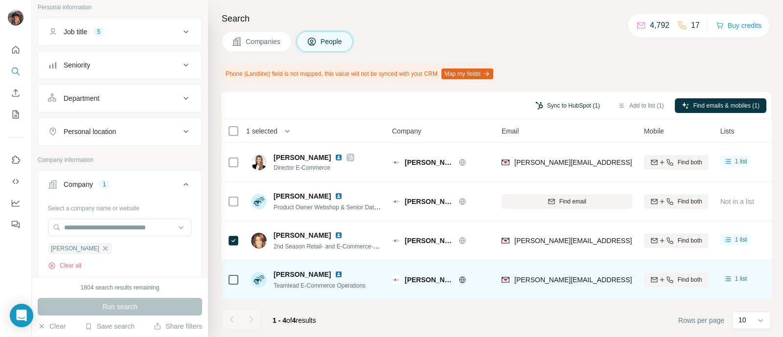
click at [582, 102] on button "Sync to HubSpot (1)" at bounding box center [567, 105] width 78 height 15
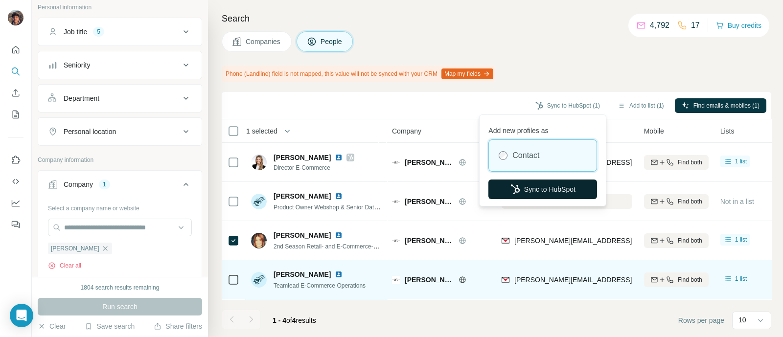
click at [545, 192] on button "Sync to HubSpot" at bounding box center [542, 190] width 109 height 20
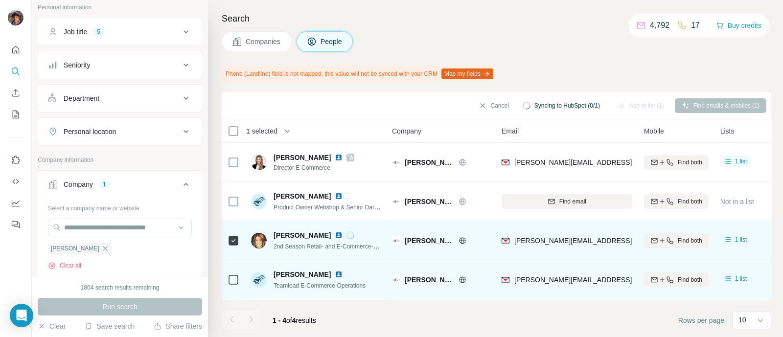
scroll to position [0, 0]
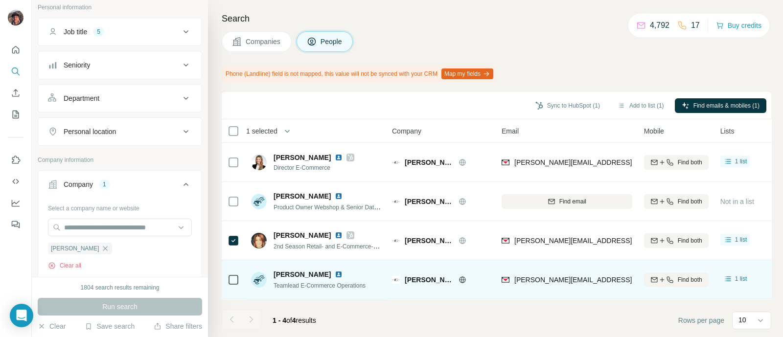
click at [232, 285] on icon at bounding box center [233, 280] width 12 height 12
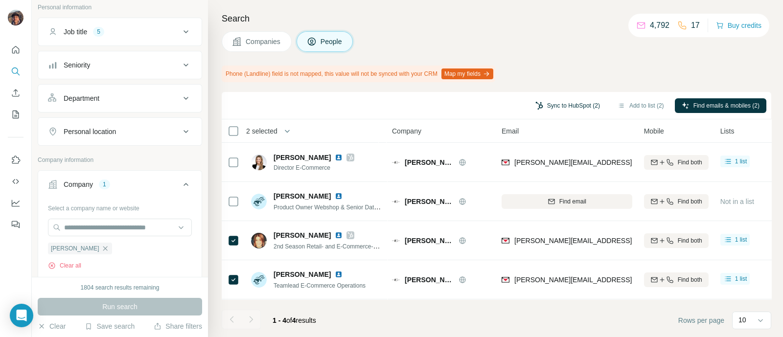
click at [546, 101] on button "Sync to HubSpot (2)" at bounding box center [567, 105] width 78 height 15
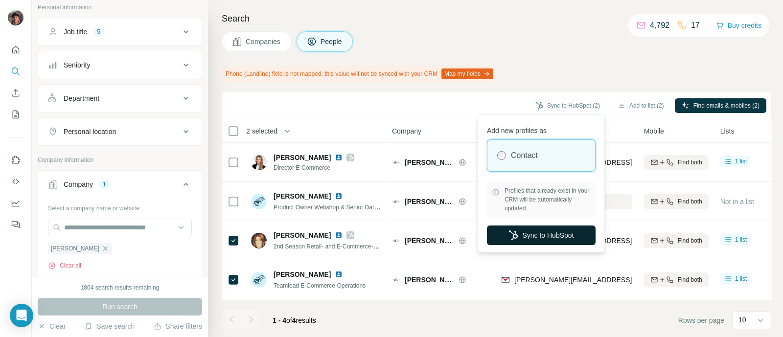
click at [528, 241] on button "Sync to HubSpot" at bounding box center [541, 235] width 109 height 20
